Goal: Task Accomplishment & Management: Use online tool/utility

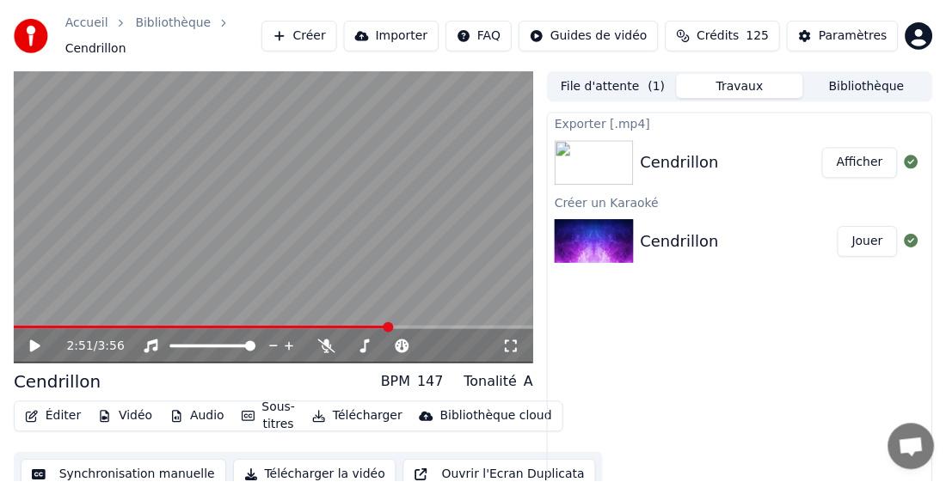
scroll to position [31, 0]
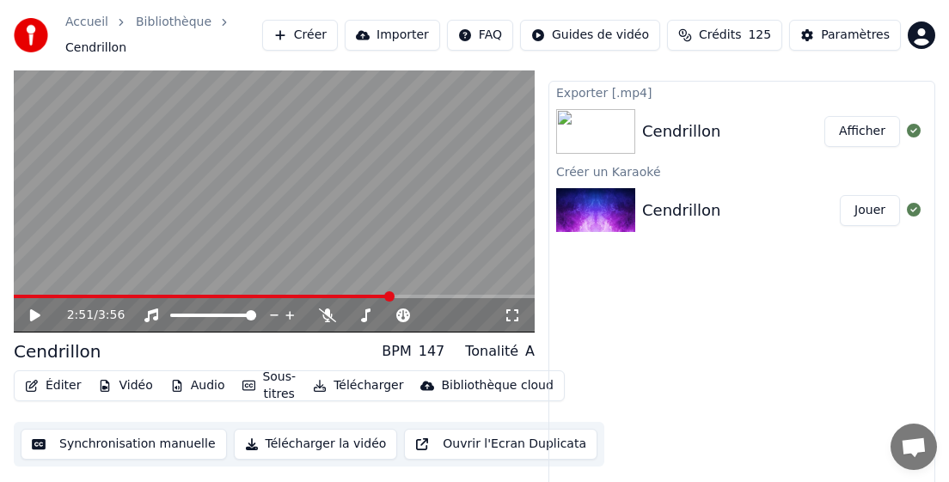
click at [769, 290] on div "Exporter [.mp4] Cendrillon Afficher Créer un Karaoké Cendrillon Jouer" at bounding box center [742, 286] width 387 height 410
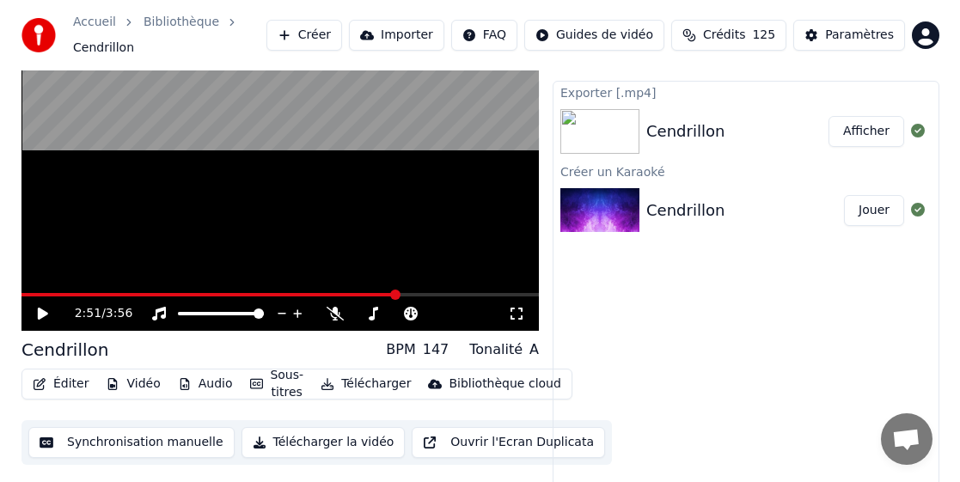
scroll to position [0, 0]
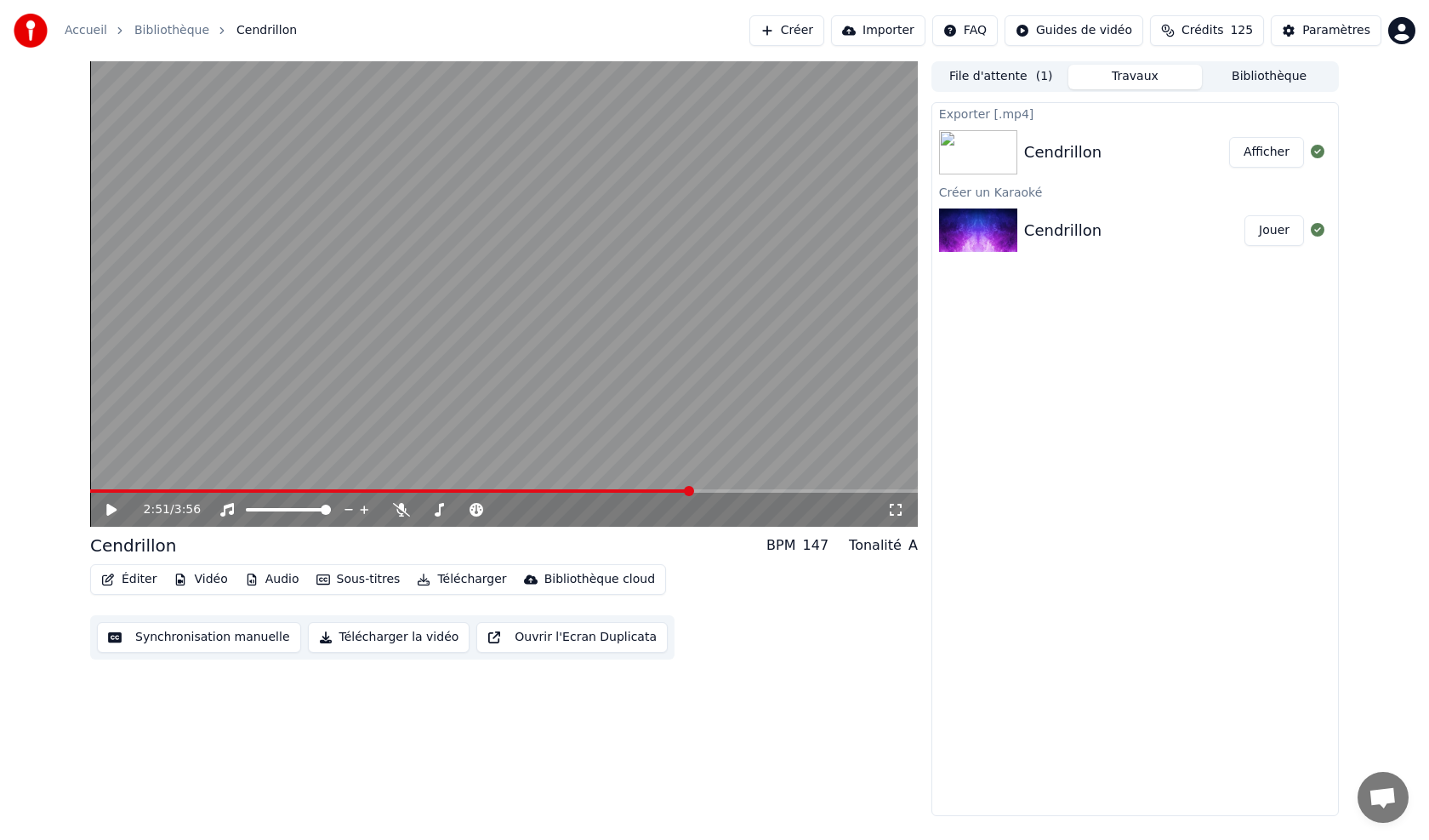
click at [938, 76] on button "Bibliothèque" at bounding box center [1270, 76] width 135 height 25
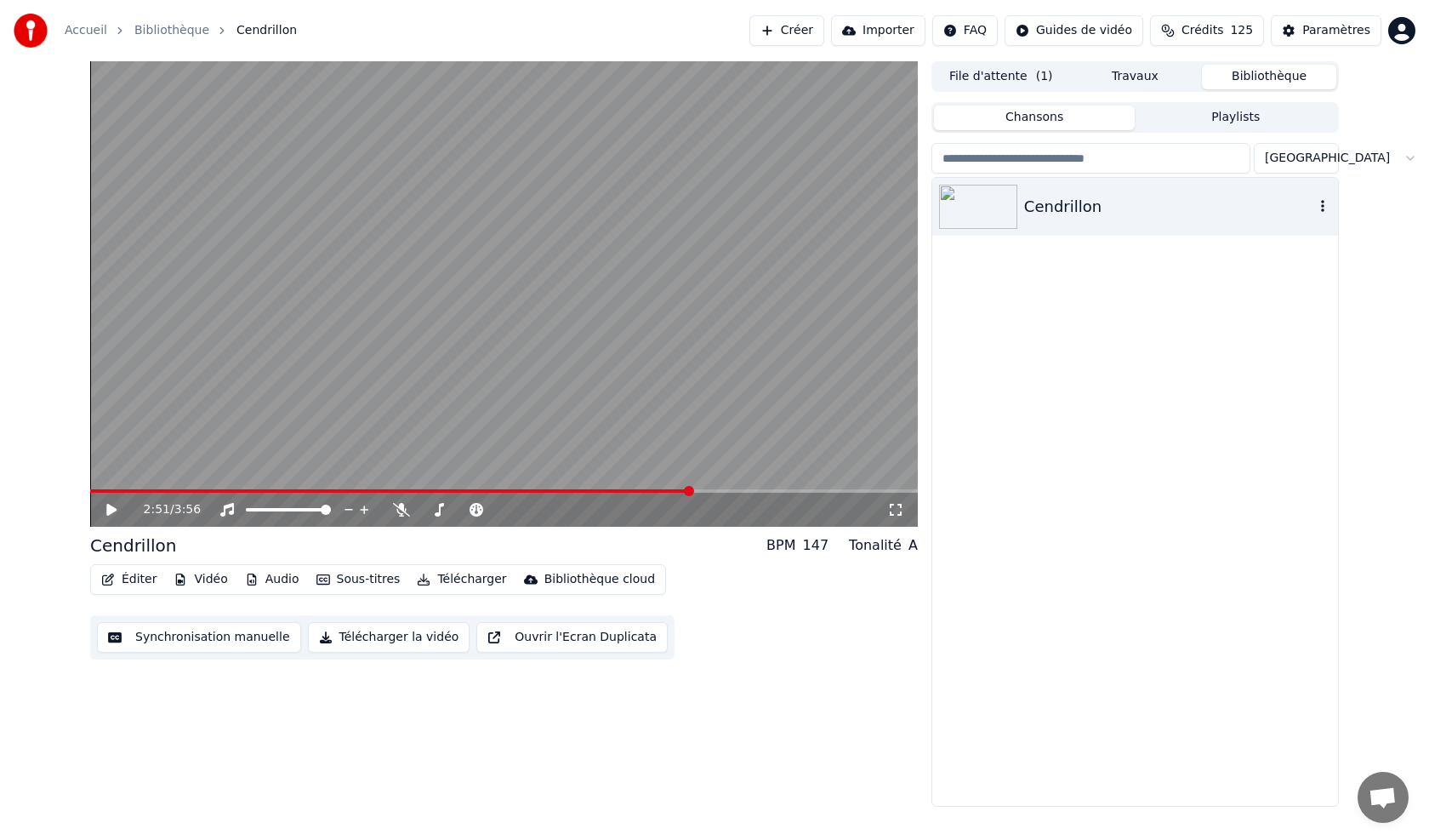
click at [938, 210] on icon "button" at bounding box center [1322, 206] width 17 height 14
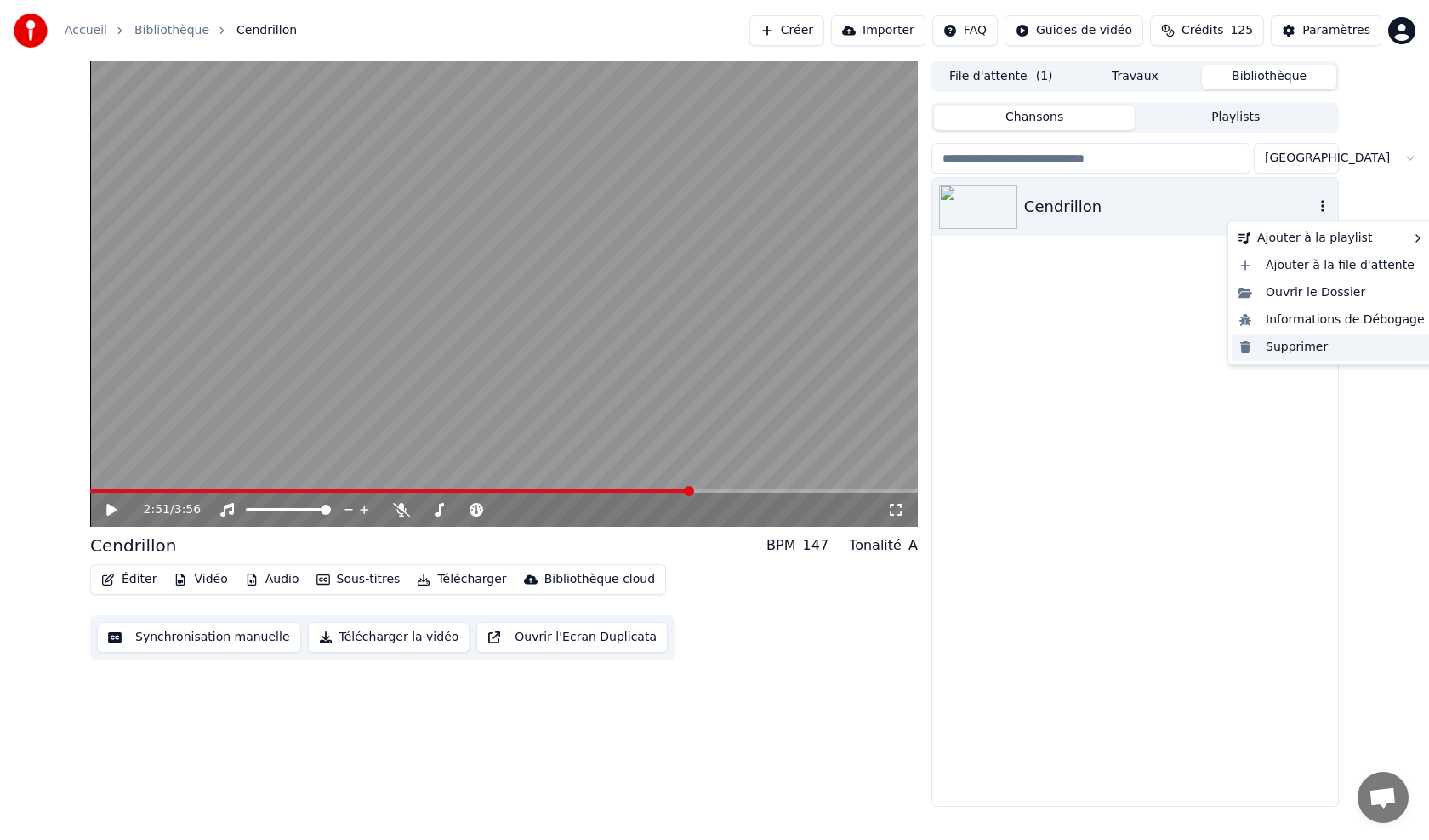
click at [938, 349] on div "Supprimer" at bounding box center [1332, 347] width 200 height 28
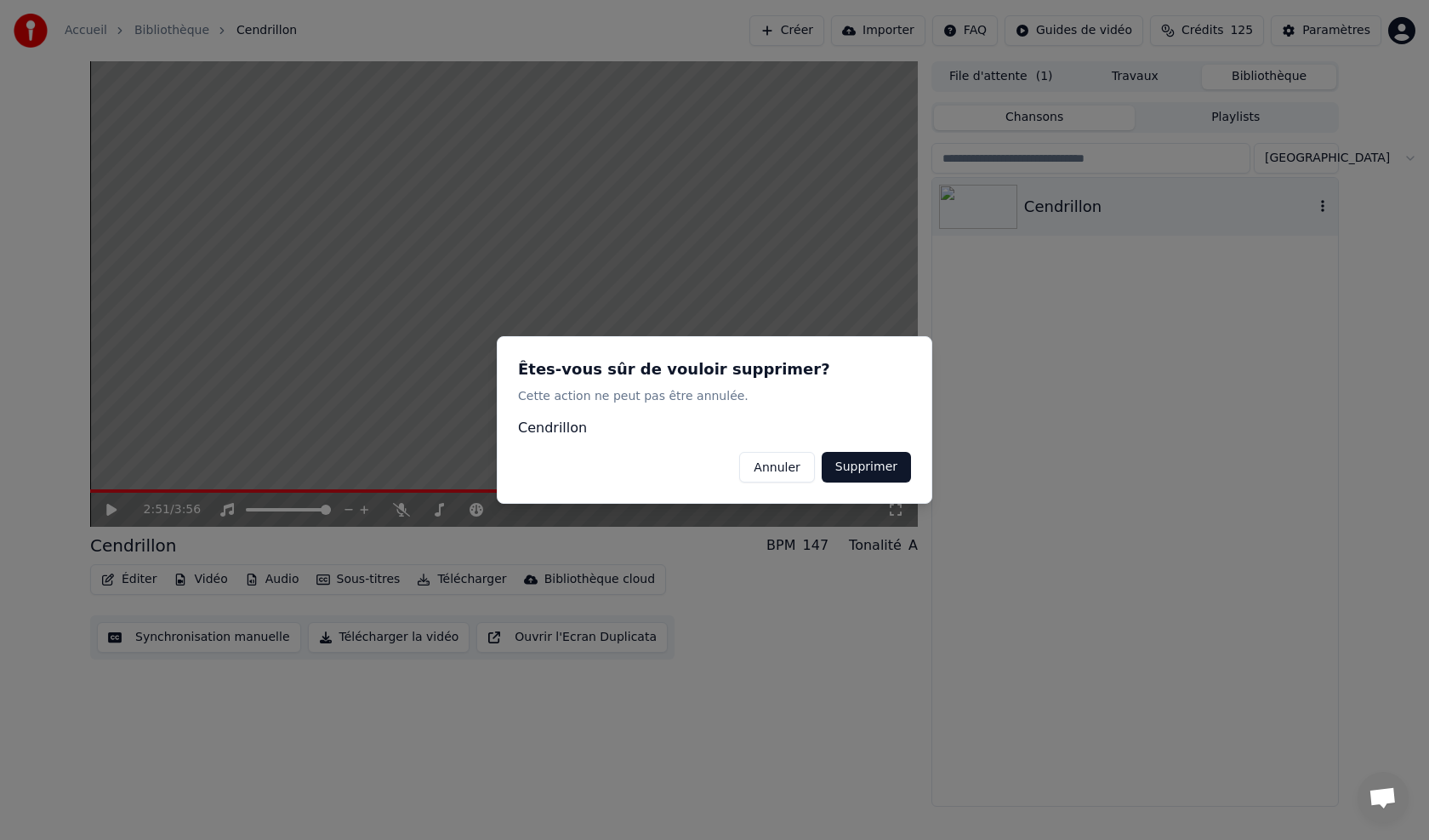
click at [885, 467] on button "Supprimer" at bounding box center [867, 467] width 89 height 31
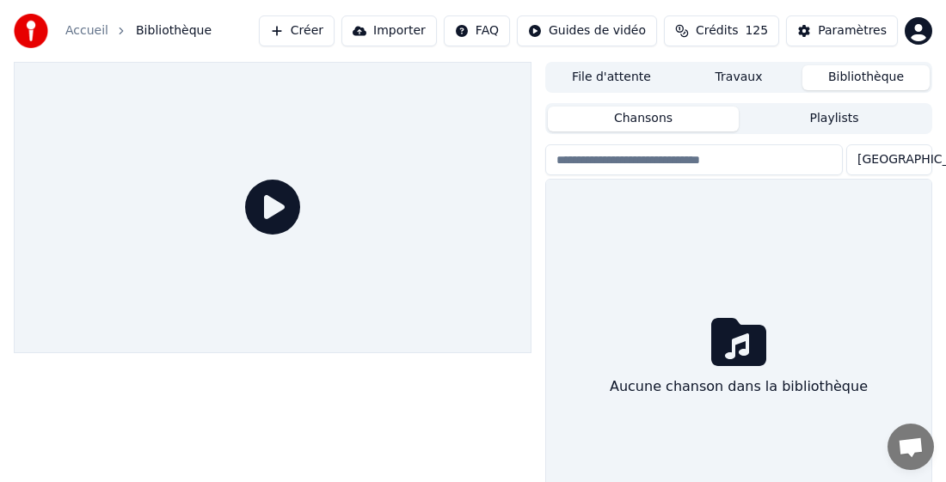
click at [334, 41] on button "Créer" at bounding box center [297, 30] width 76 height 31
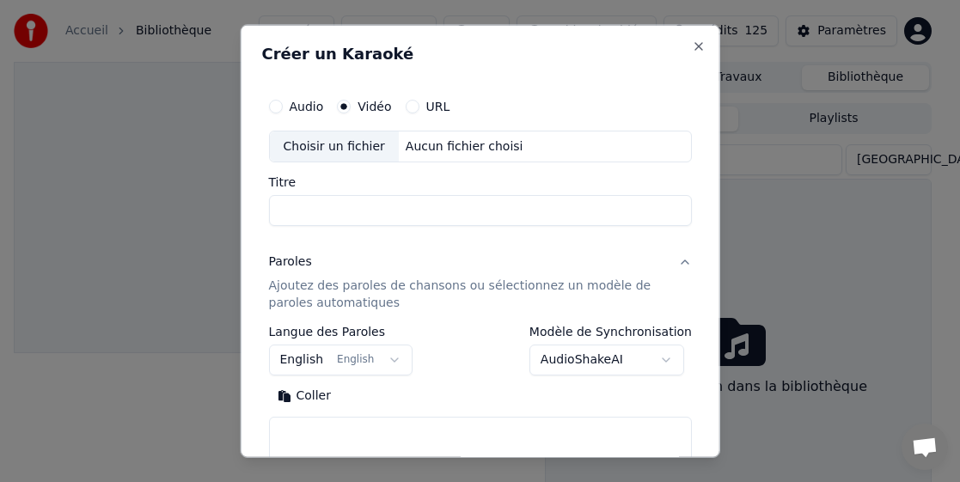
click at [604, 212] on input "Titre" at bounding box center [480, 210] width 424 height 31
click at [692, 47] on button "Close" at bounding box center [699, 46] width 14 height 14
select select
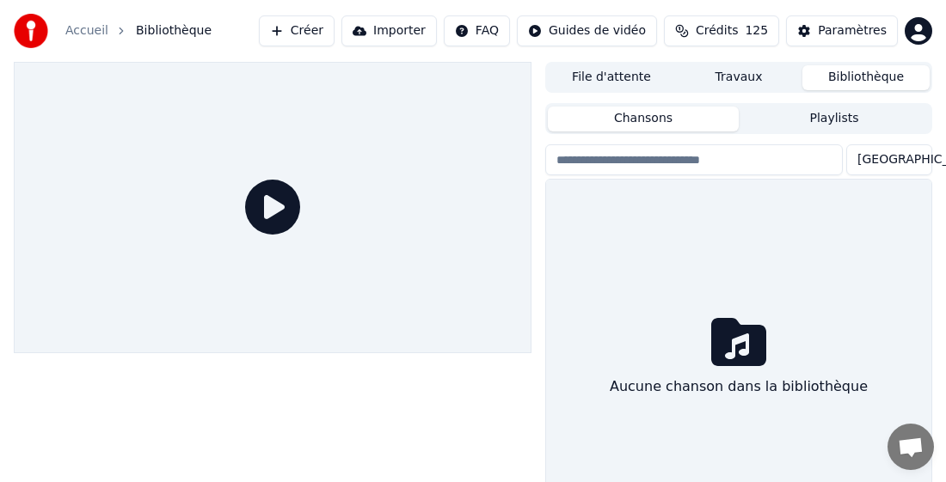
drag, startPoint x: 478, startPoint y: 316, endPoint x: 416, endPoint y: 279, distance: 72.1
click at [478, 315] on div at bounding box center [273, 207] width 518 height 291
click at [334, 36] on button "Créer" at bounding box center [297, 30] width 76 height 31
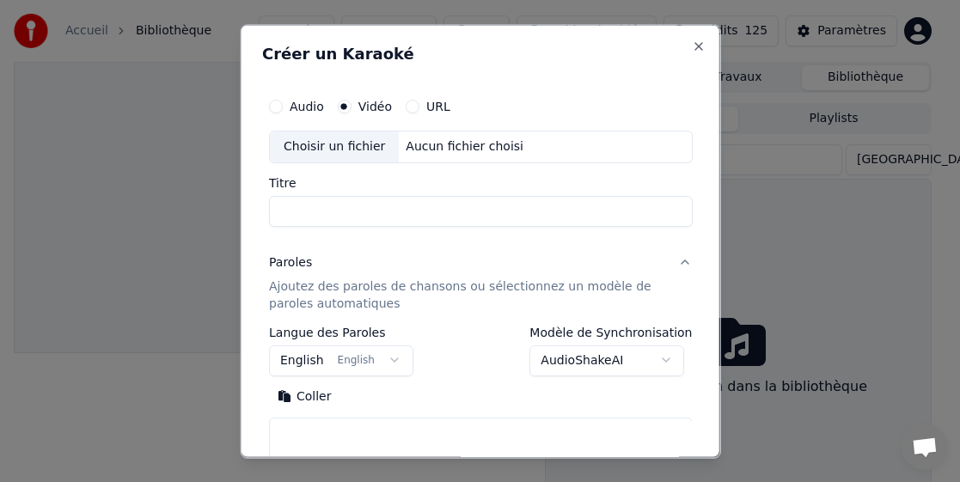
click at [349, 146] on div "Choisir un fichier" at bounding box center [333, 146] width 129 height 31
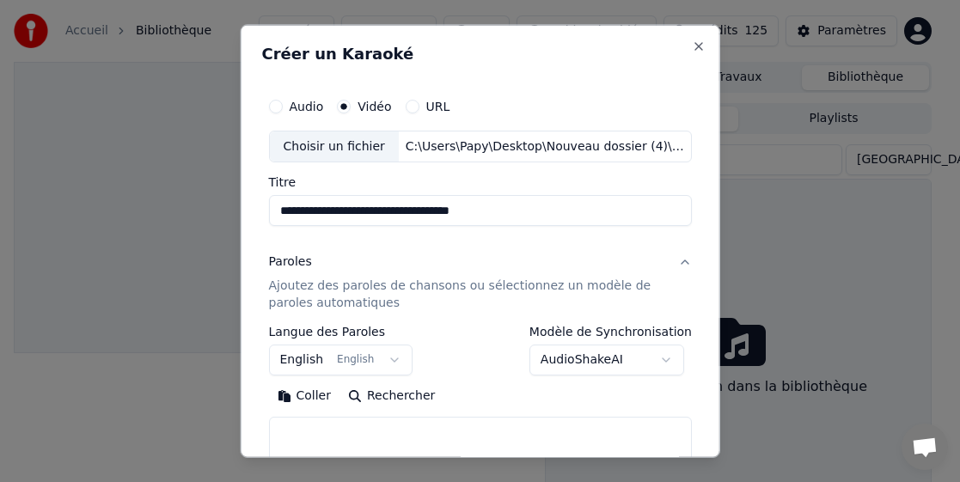
drag, startPoint x: 527, startPoint y: 210, endPoint x: 438, endPoint y: 210, distance: 88.6
click at [438, 210] on input "**********" at bounding box center [480, 210] width 424 height 31
drag, startPoint x: 349, startPoint y: 210, endPoint x: 228, endPoint y: 211, distance: 121.2
click at [236, 210] on body "**********" at bounding box center [473, 241] width 946 height 482
click at [311, 214] on input "**********" at bounding box center [480, 210] width 424 height 31
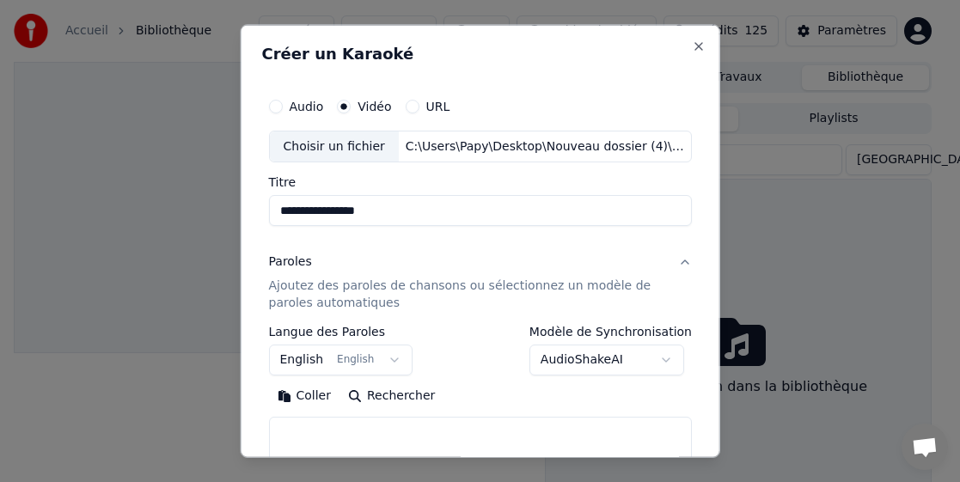
type input "**********"
click at [310, 286] on p "Ajoutez des paroles de chansons ou sélectionnez un modèle de paroles automatiqu…" at bounding box center [466, 295] width 396 height 34
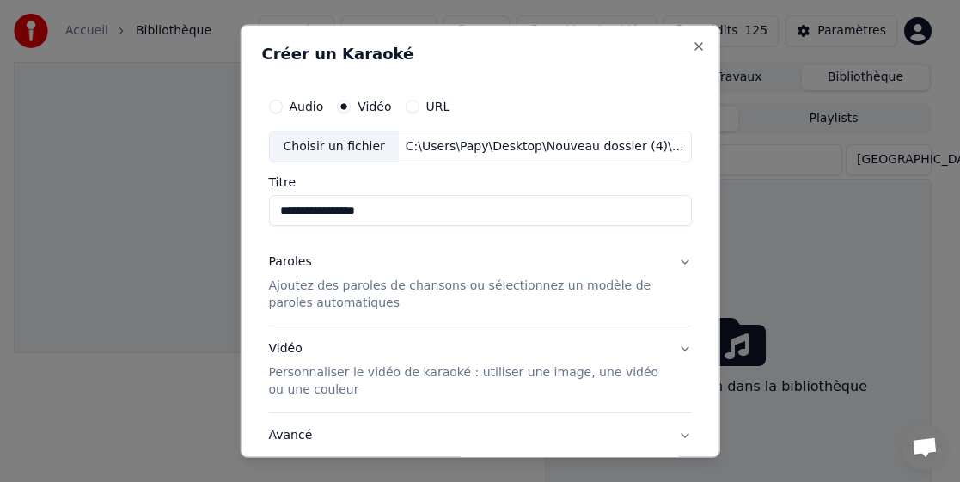
click at [322, 297] on p "Ajoutez des paroles de chansons ou sélectionnez un modèle de paroles automatiqu…" at bounding box center [466, 295] width 396 height 34
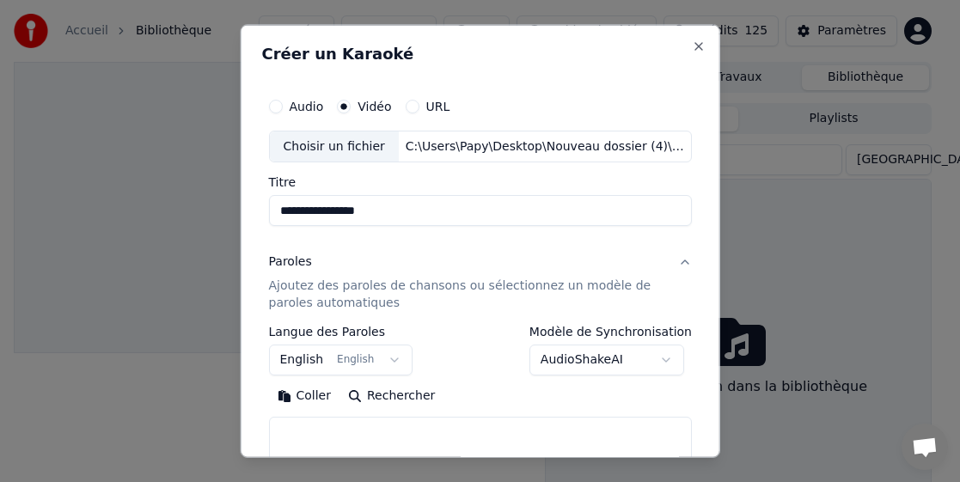
click at [304, 358] on button "English English" at bounding box center [340, 360] width 144 height 31
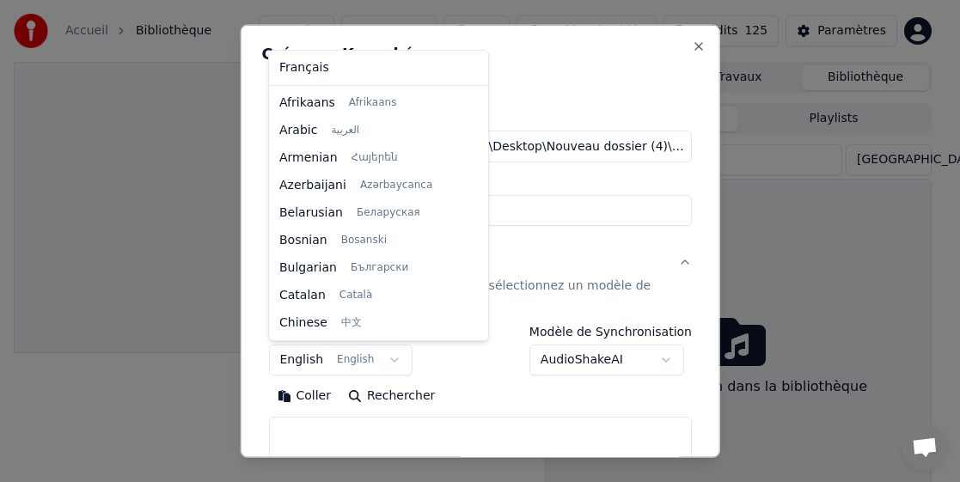
scroll to position [138, 0]
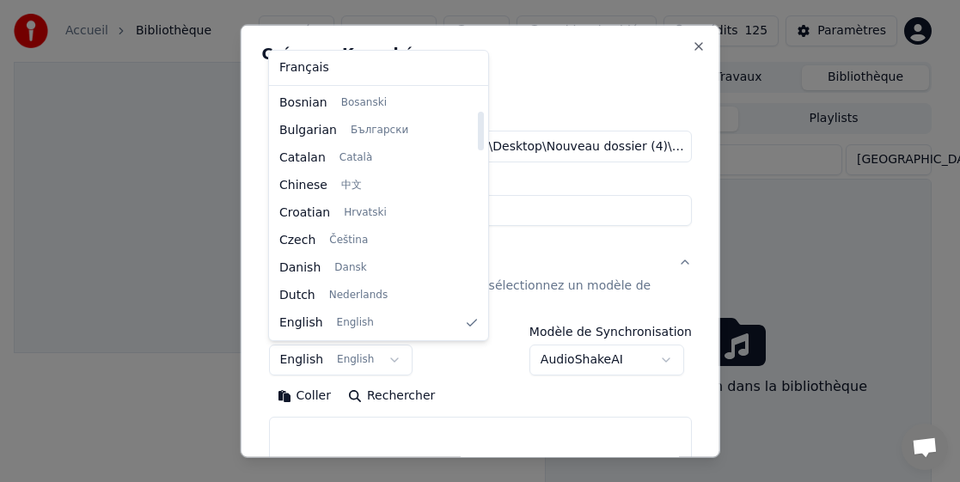
select select "**"
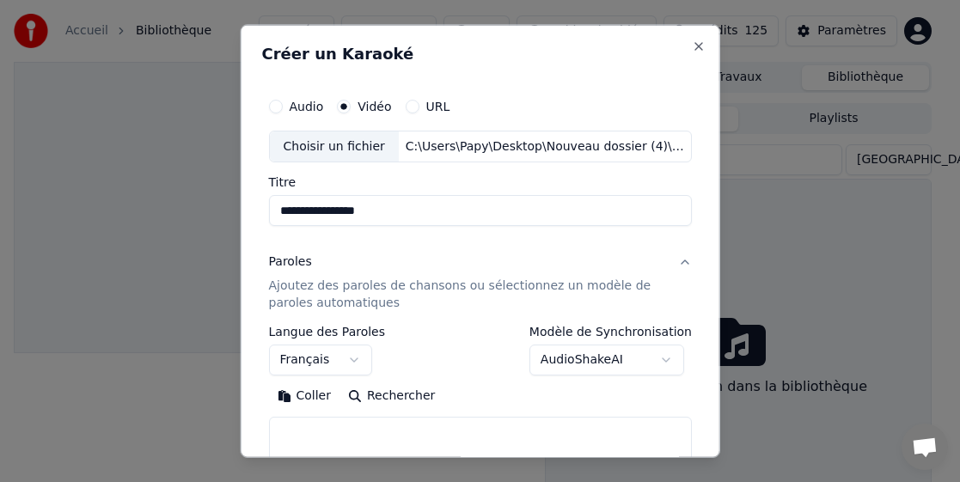
click at [310, 396] on button "Coller" at bounding box center [303, 397] width 71 height 28
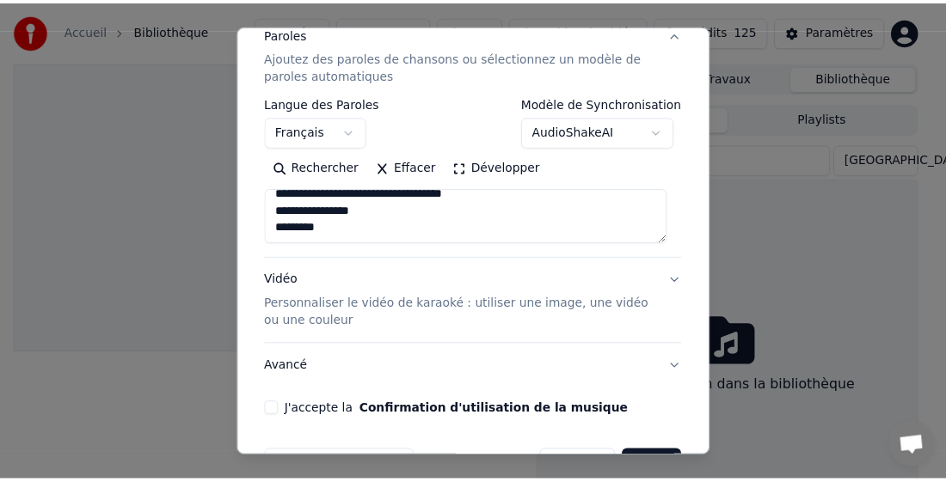
scroll to position [281, 0]
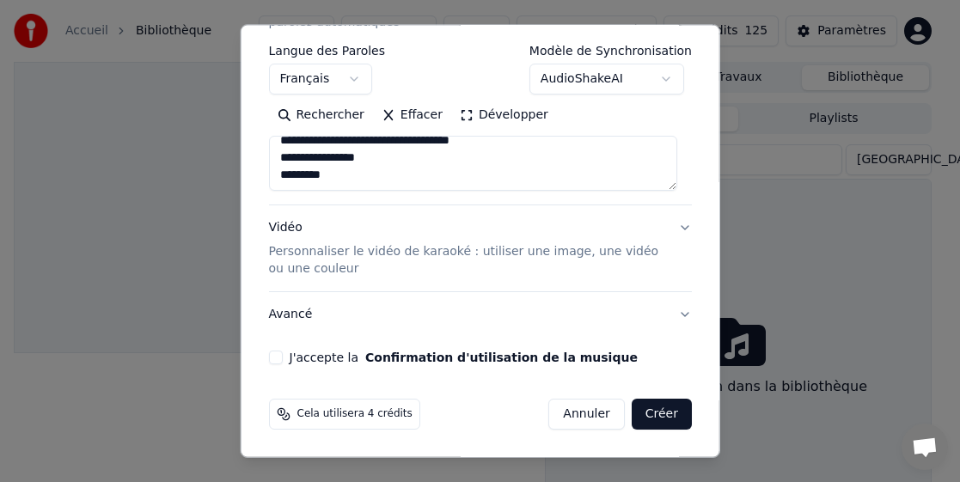
click at [278, 357] on button "J'accepte la Confirmation d'utilisation de la musique" at bounding box center [275, 358] width 14 height 14
click at [655, 414] on button "Créer" at bounding box center [662, 414] width 60 height 31
type textarea "**********"
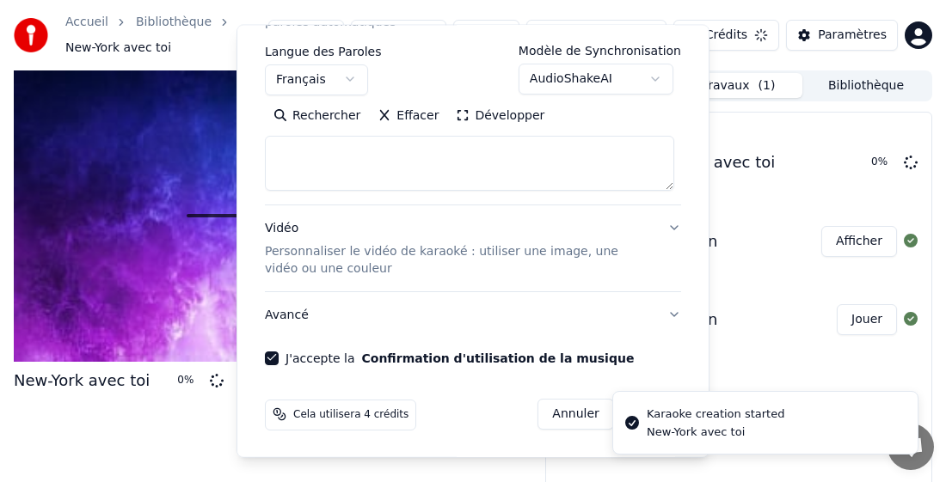
scroll to position [0, 0]
select select
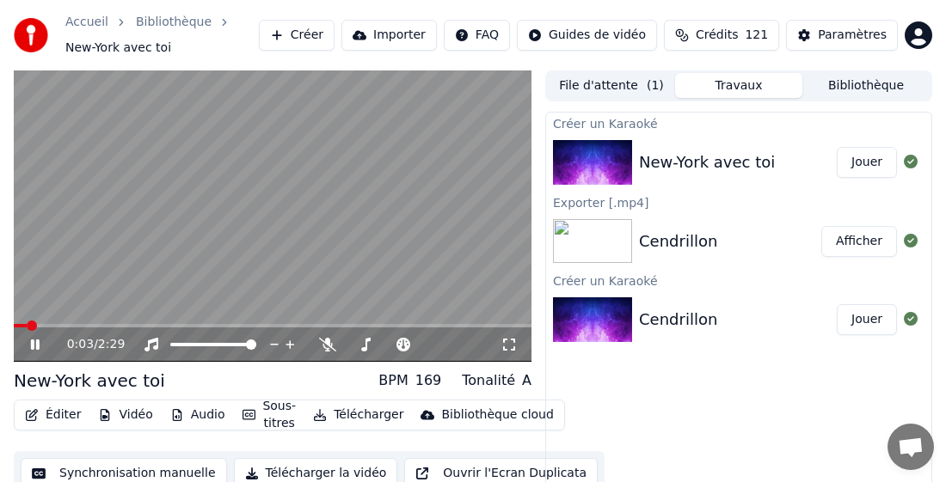
click at [340, 411] on button "Télécharger" at bounding box center [358, 415] width 104 height 24
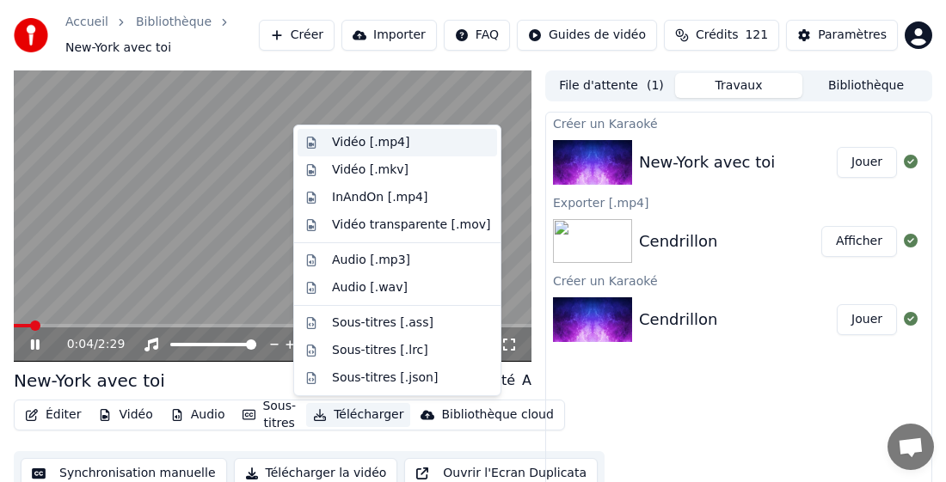
click at [366, 139] on div "Vidéo [.mp4]" at bounding box center [370, 142] width 77 height 17
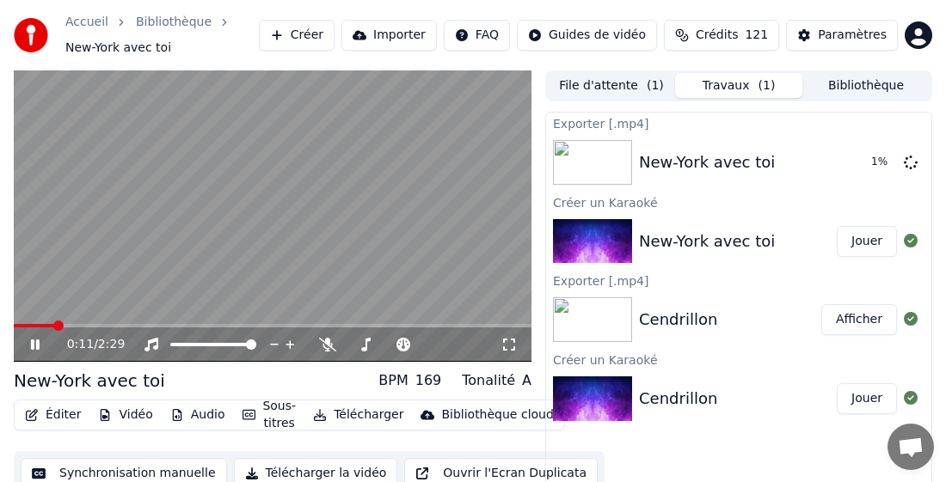
click at [32, 339] on icon at bounding box center [48, 345] width 40 height 14
click at [28, 342] on icon at bounding box center [48, 345] width 40 height 14
click at [33, 343] on icon at bounding box center [35, 345] width 9 height 10
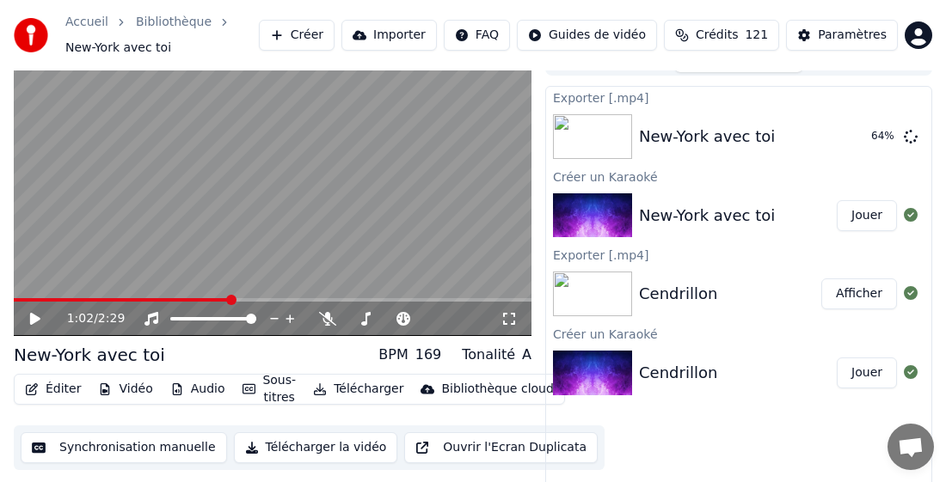
scroll to position [40, 0]
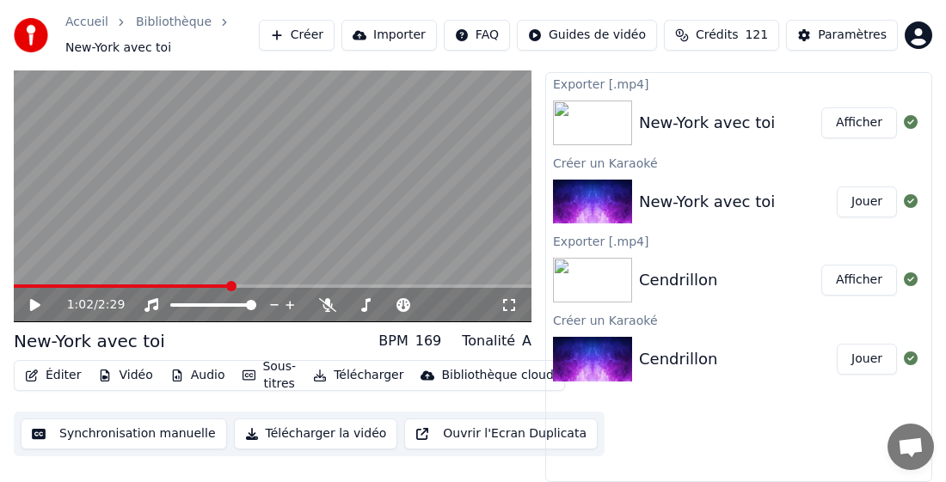
click at [792, 129] on div "New-York avec toi" at bounding box center [730, 123] width 182 height 24
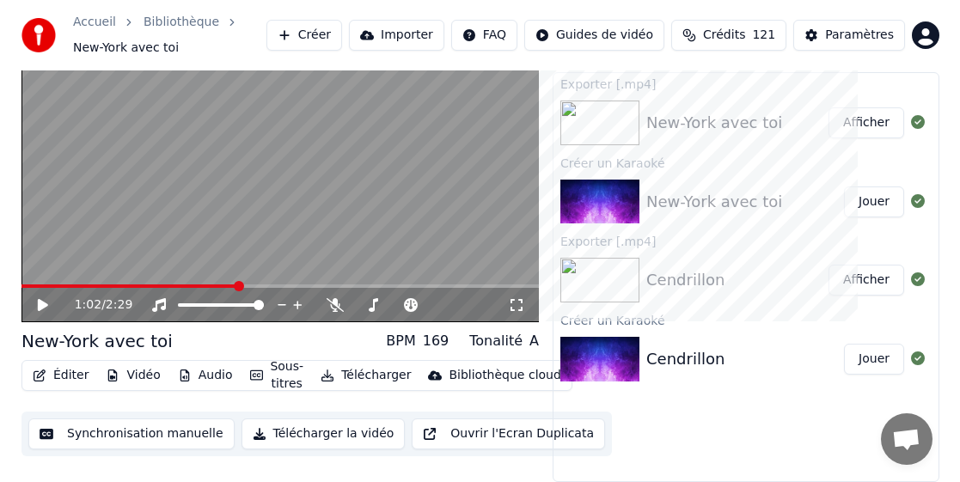
scroll to position [0, 0]
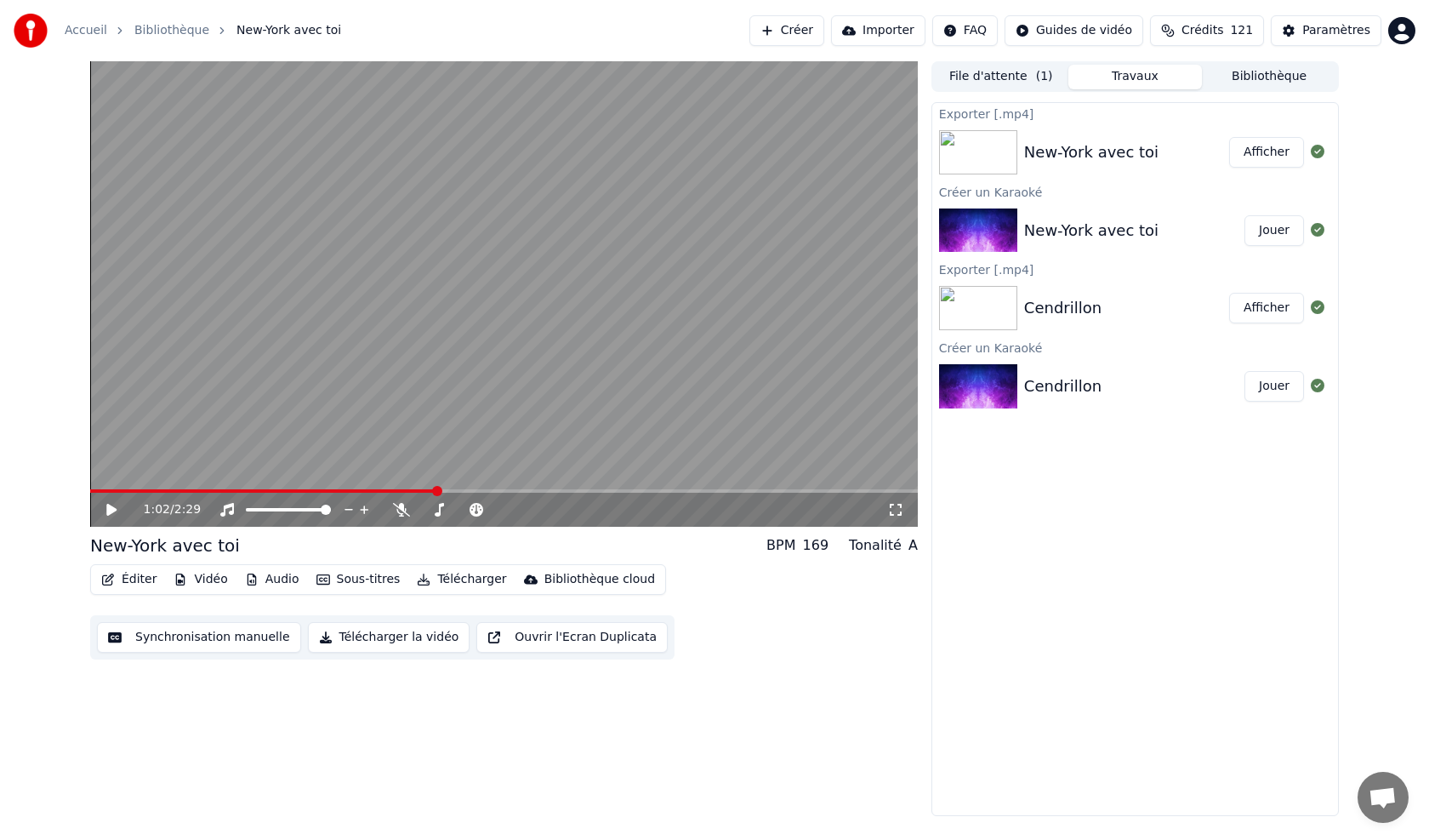
click at [938, 71] on button "Bibliothèque" at bounding box center [1270, 76] width 135 height 25
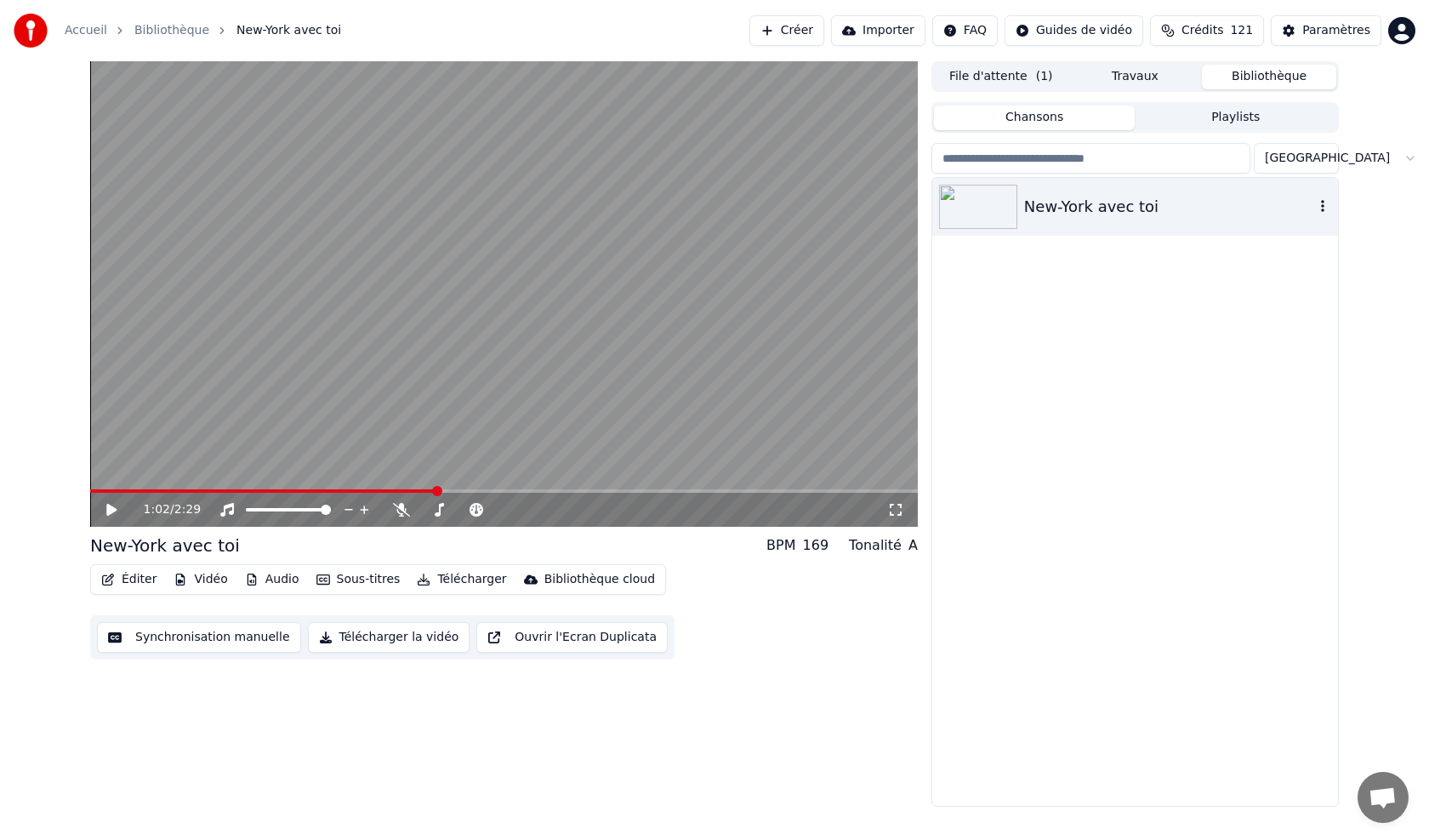
click at [938, 207] on icon "button" at bounding box center [1322, 206] width 17 height 14
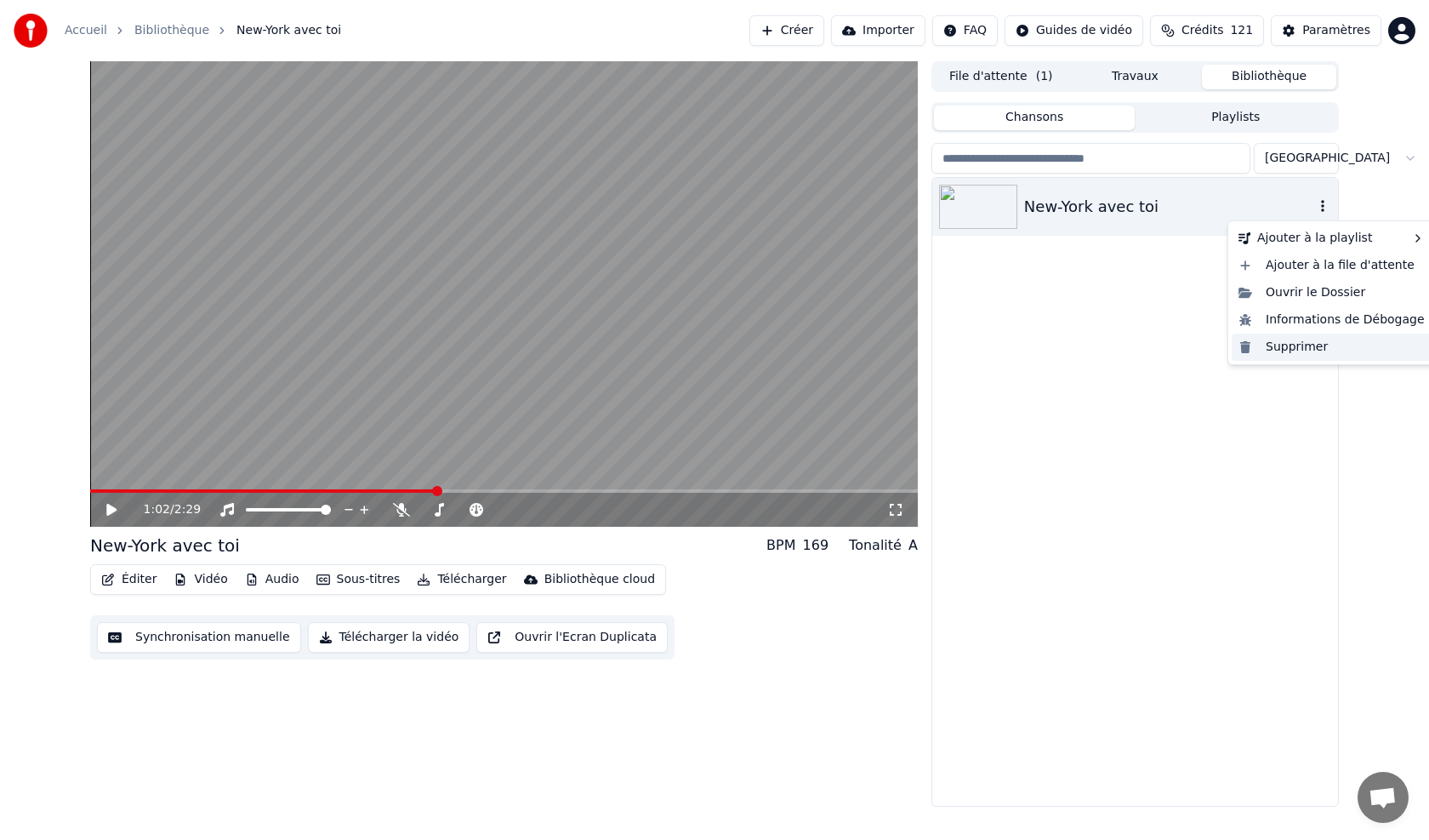
click at [938, 348] on div "Supprimer" at bounding box center [1332, 347] width 200 height 28
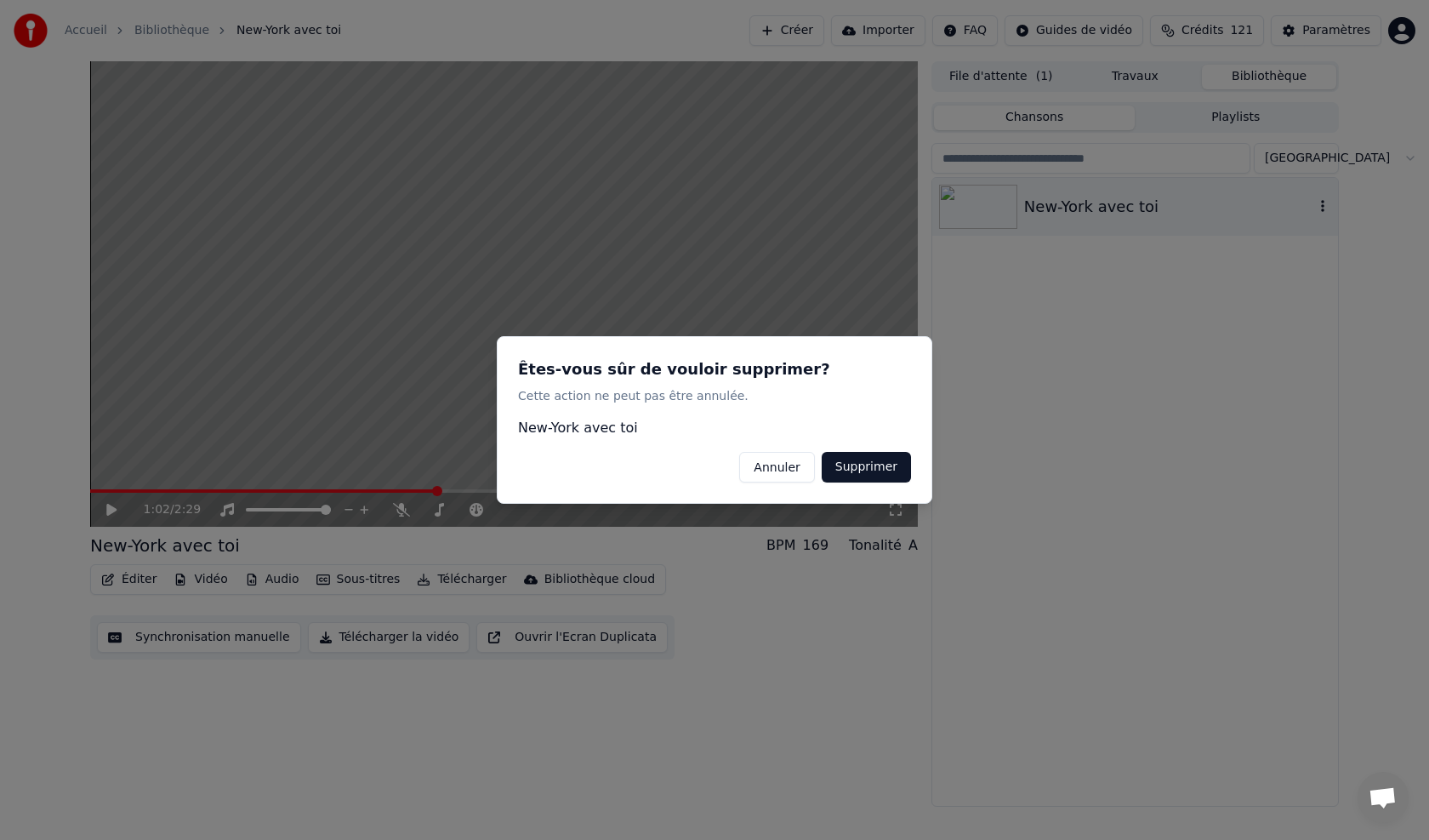
drag, startPoint x: 892, startPoint y: 458, endPoint x: 943, endPoint y: 421, distance: 63.0
click at [900, 457] on button "Supprimer" at bounding box center [867, 467] width 89 height 31
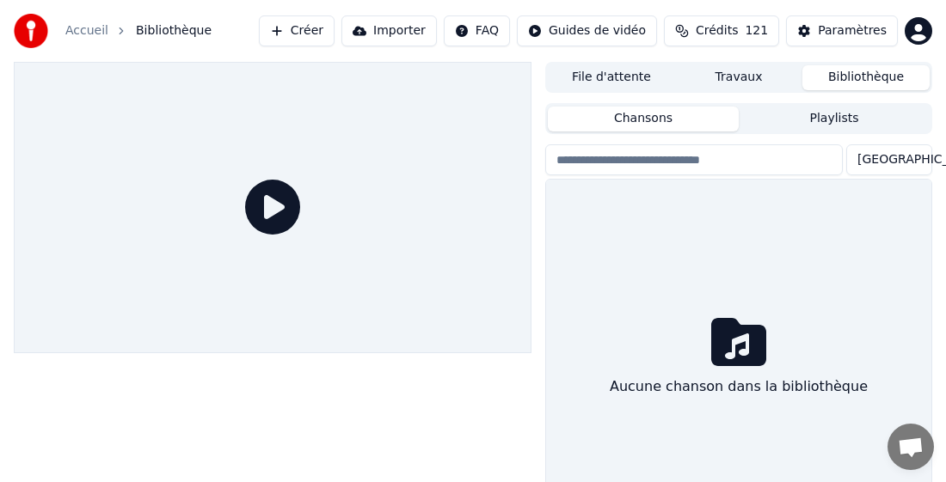
click at [327, 26] on button "Créer" at bounding box center [297, 30] width 76 height 31
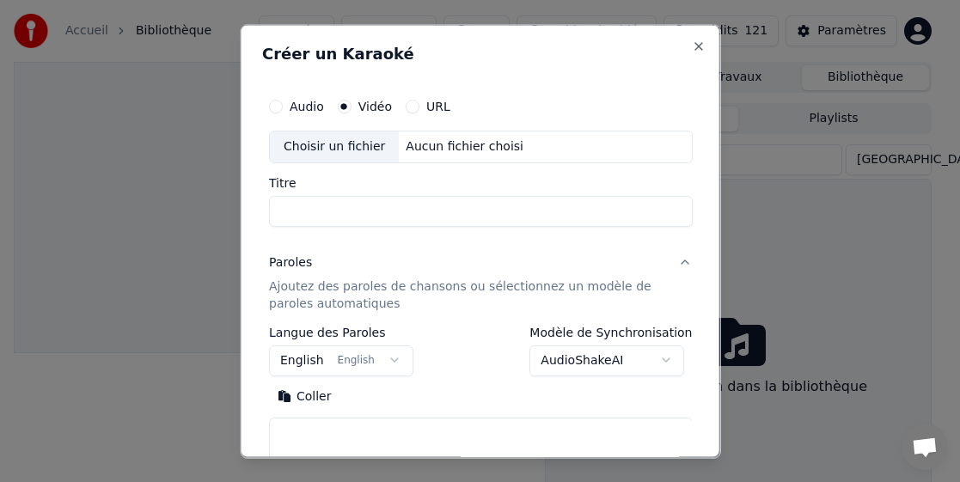
click at [304, 109] on label "Audio" at bounding box center [306, 106] width 34 height 12
click at [282, 109] on button "Audio" at bounding box center [275, 106] width 14 height 14
click at [360, 105] on label "Vidéo" at bounding box center [375, 106] width 34 height 12
click at [351, 105] on button "Vidéo" at bounding box center [344, 106] width 14 height 14
click at [335, 147] on div "Choisir un fichier" at bounding box center [333, 146] width 129 height 31
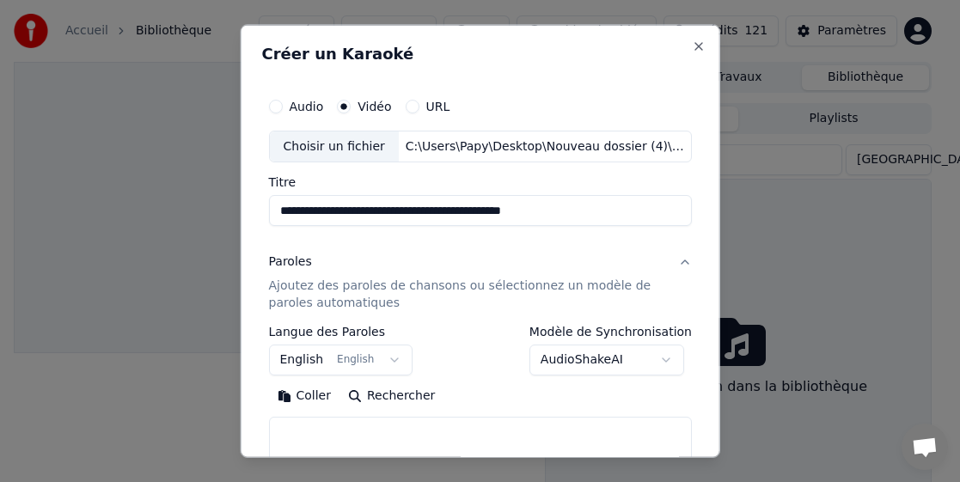
click at [366, 215] on input "**********" at bounding box center [480, 210] width 424 height 31
drag, startPoint x: 542, startPoint y: 200, endPoint x: 408, endPoint y: 211, distance: 133.7
click at [409, 211] on input "**********" at bounding box center [480, 210] width 424 height 31
type input "**********"
click at [305, 362] on body "**********" at bounding box center [473, 241] width 946 height 482
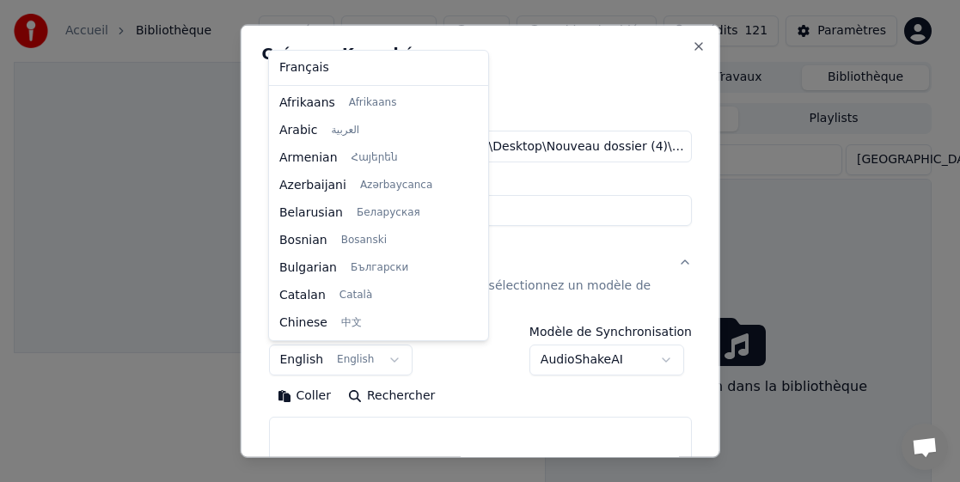
scroll to position [138, 0]
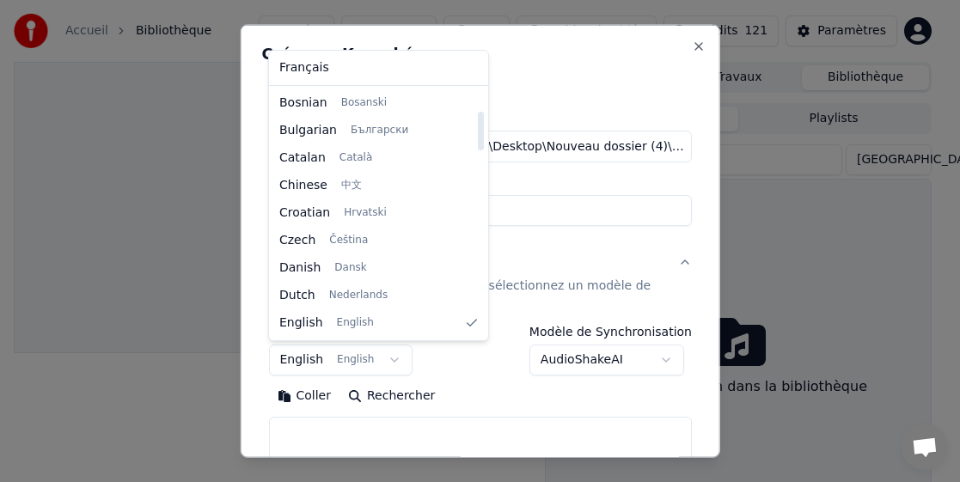
select select "**"
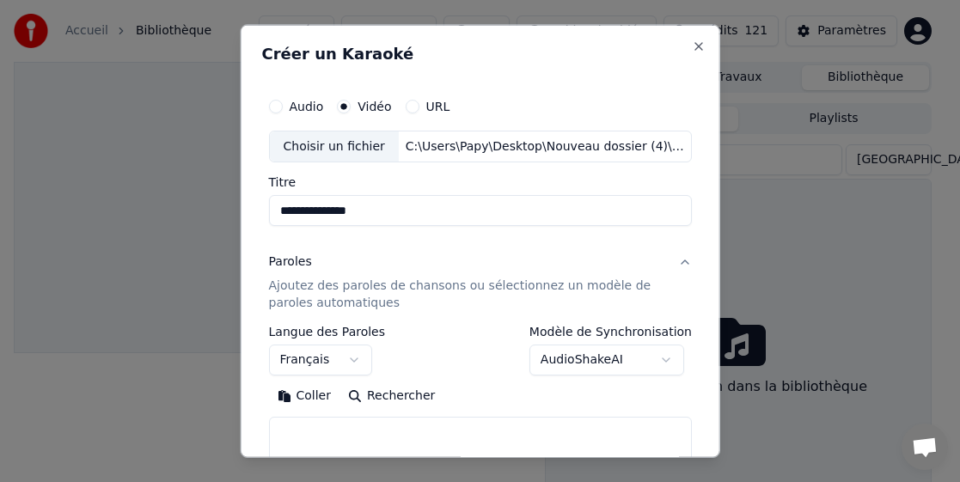
click at [299, 395] on button "Coller" at bounding box center [303, 397] width 71 height 28
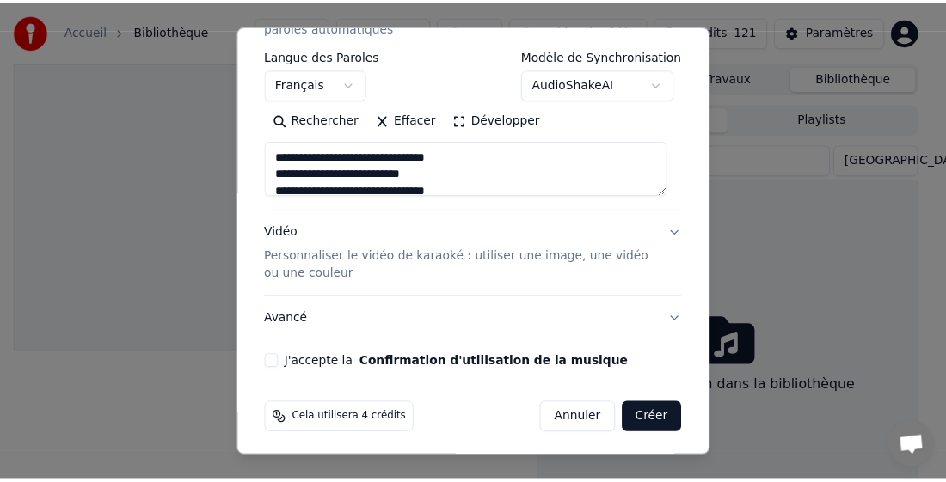
scroll to position [281, 0]
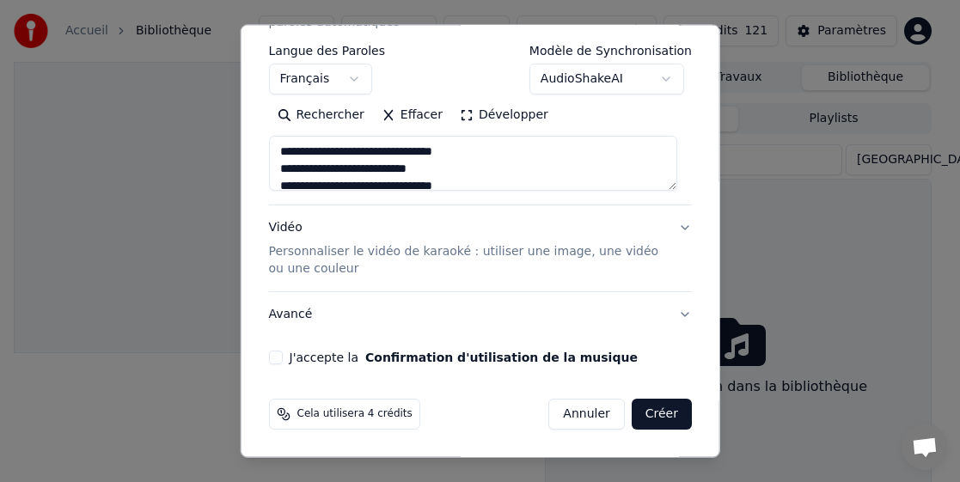
click at [273, 359] on button "J'accepte la Confirmation d'utilisation de la musique" at bounding box center [275, 358] width 14 height 14
click at [641, 414] on button "Créer" at bounding box center [662, 414] width 60 height 31
type textarea "**********"
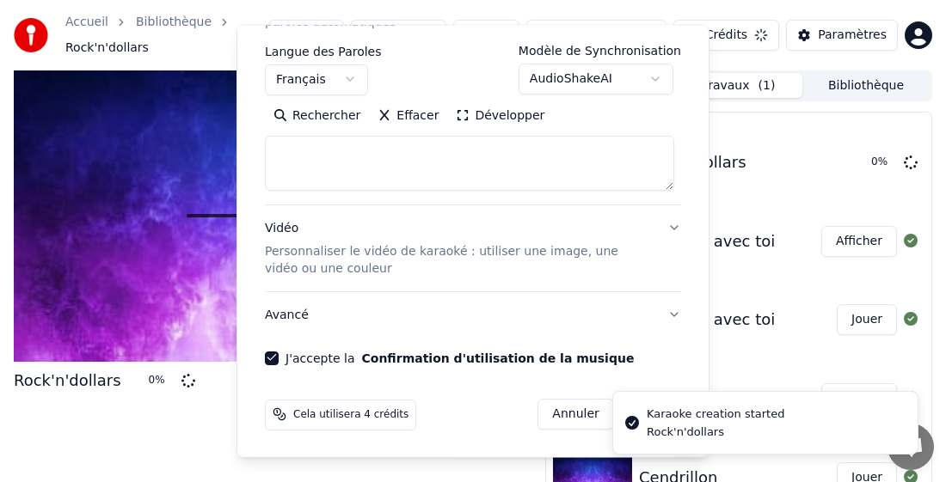
select select
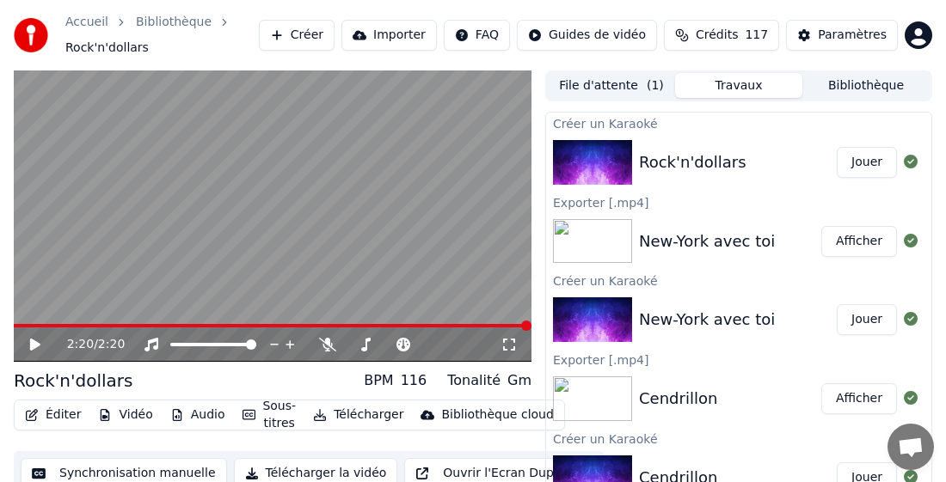
click at [369, 417] on button "Télécharger" at bounding box center [358, 415] width 104 height 24
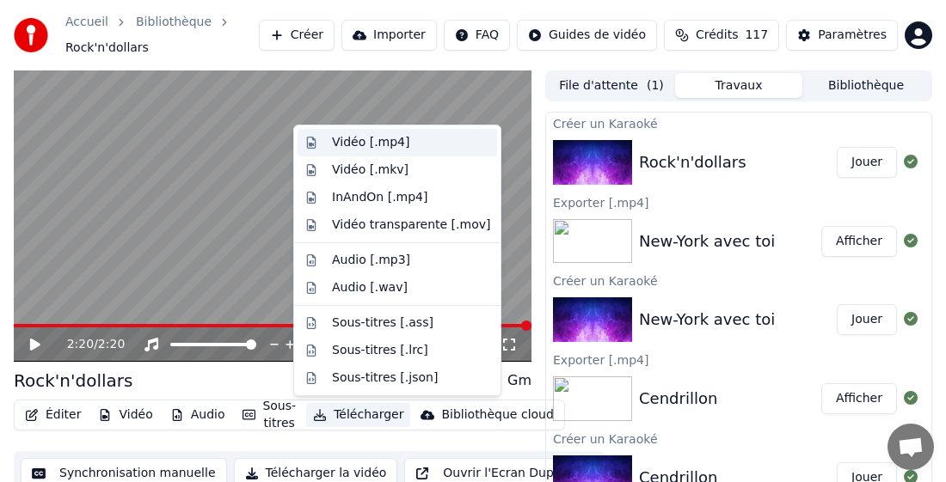
click at [395, 147] on div "Vidéo [.mp4]" at bounding box center [370, 142] width 77 height 17
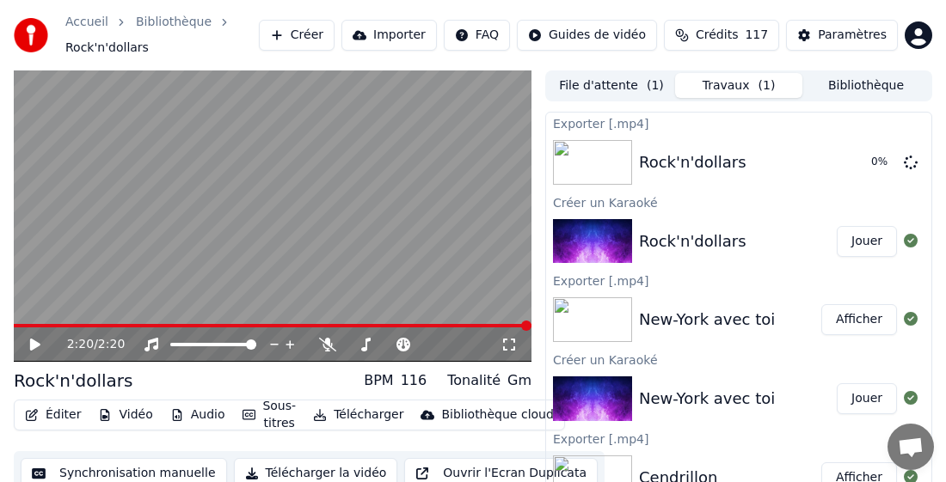
click at [36, 339] on icon at bounding box center [48, 345] width 40 height 14
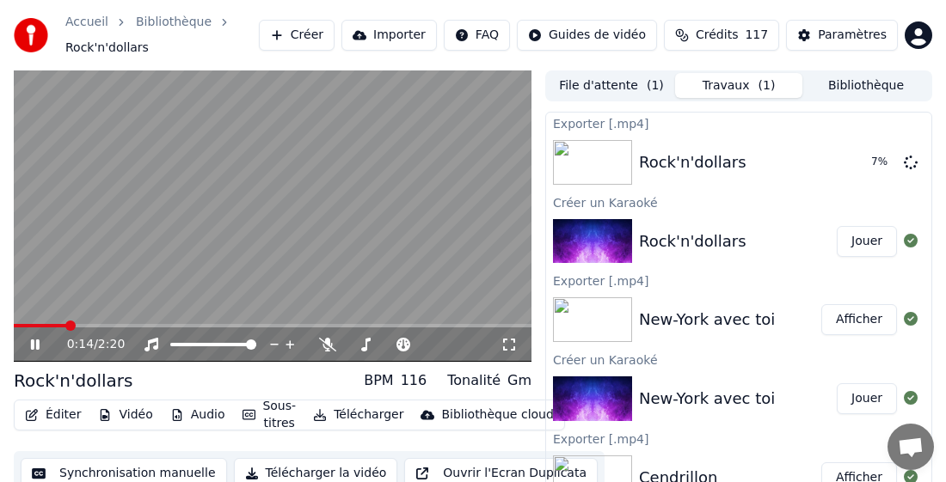
click at [159, 235] on video at bounding box center [273, 216] width 518 height 291
click at [846, 84] on button "Bibliothèque" at bounding box center [865, 85] width 127 height 25
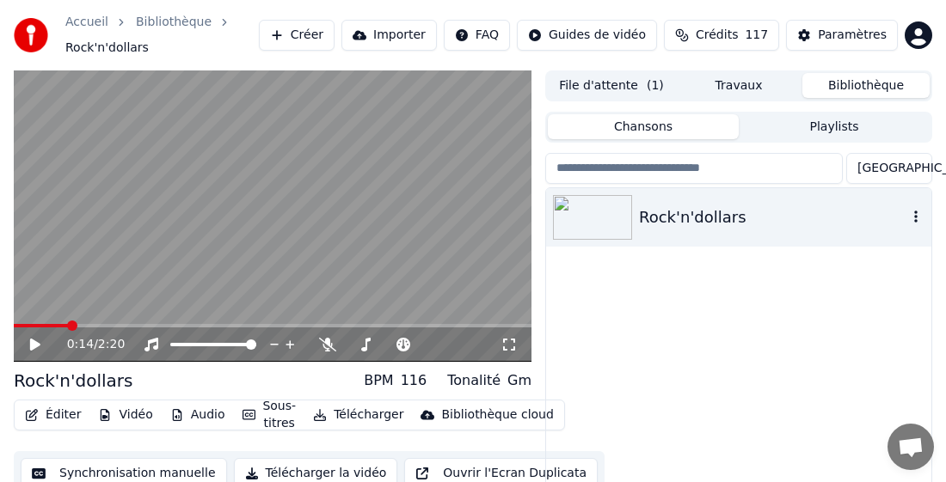
click at [917, 219] on icon "button" at bounding box center [915, 217] width 17 height 14
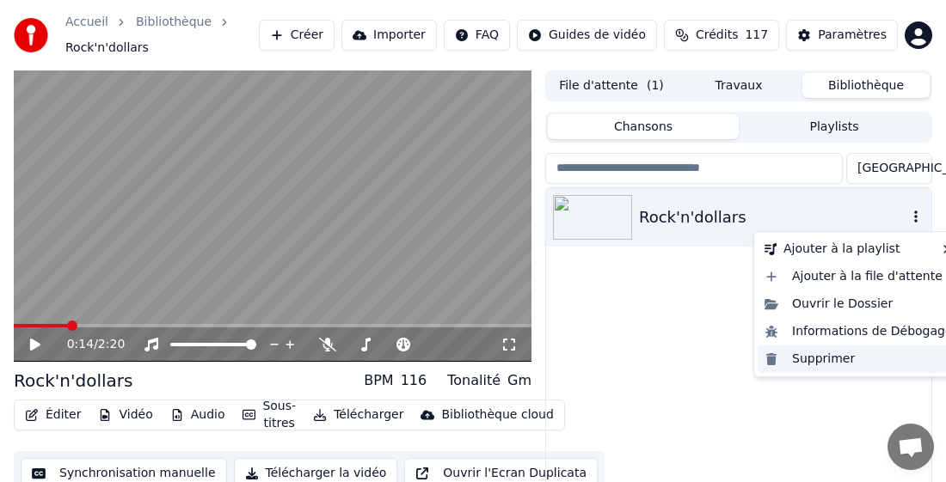
click at [818, 362] on div "Supprimer" at bounding box center [858, 360] width 202 height 28
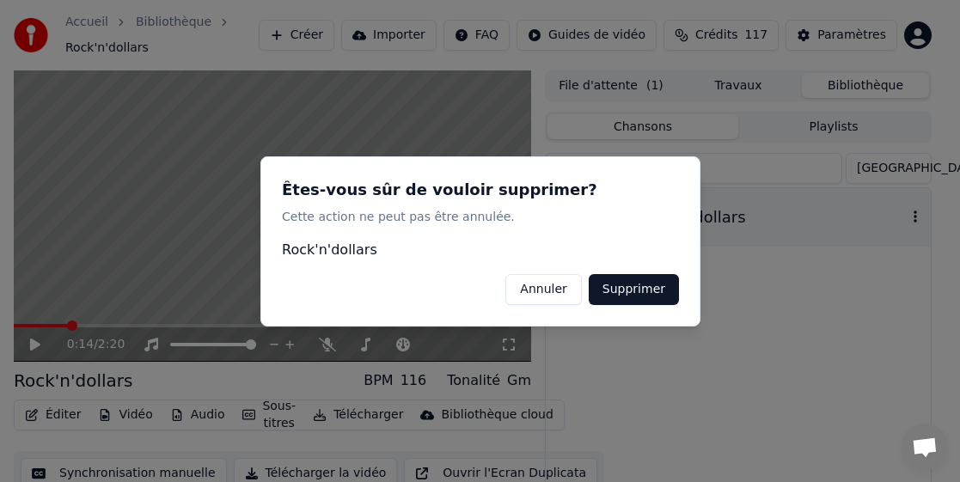
click at [653, 277] on button "Supprimer" at bounding box center [633, 288] width 90 height 31
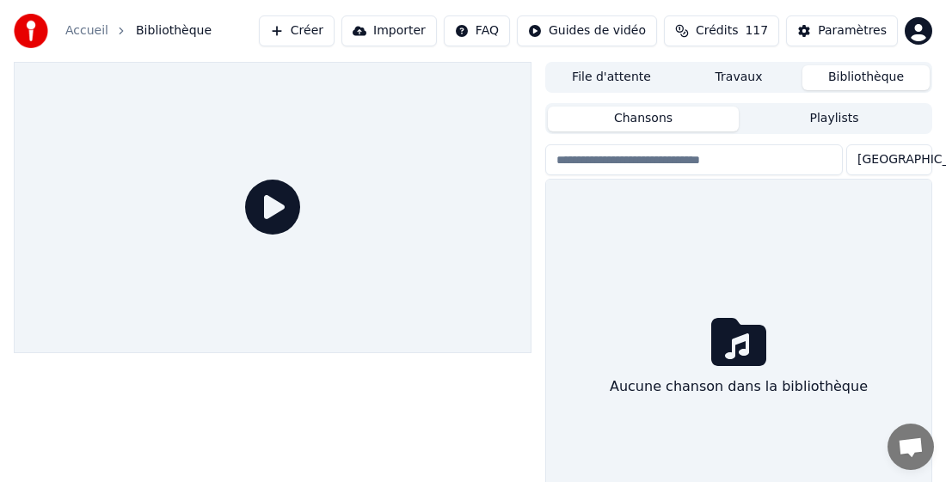
click at [728, 439] on div "Aucune chanson dans la bibliothèque" at bounding box center [738, 360] width 385 height 360
